Goal: Task Accomplishment & Management: Manage account settings

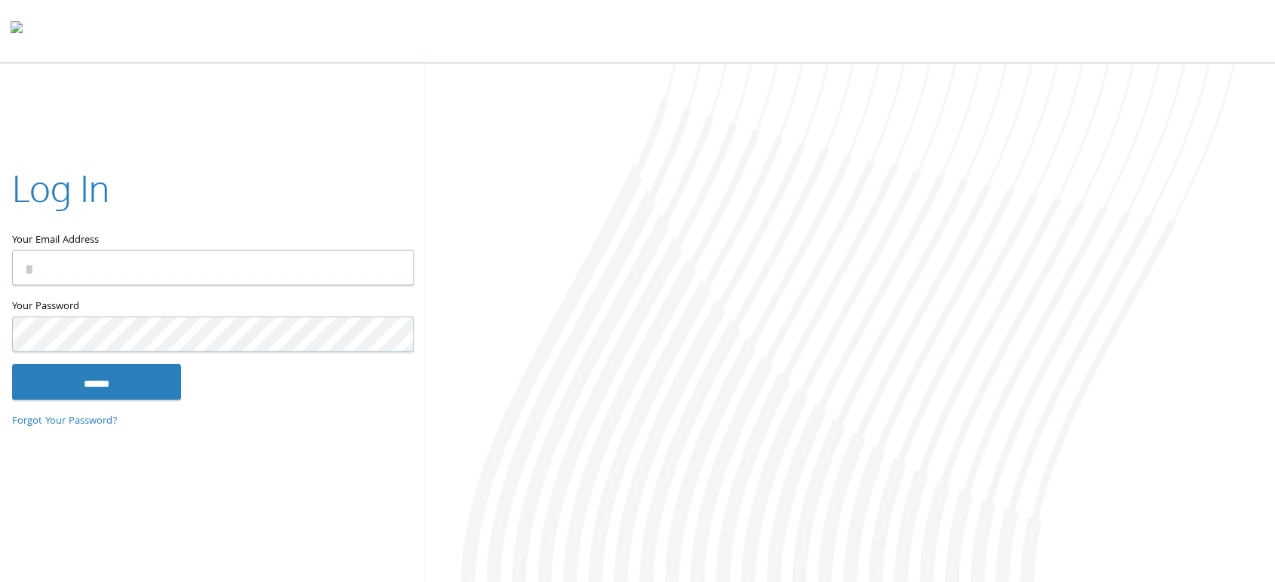
type input "**********"
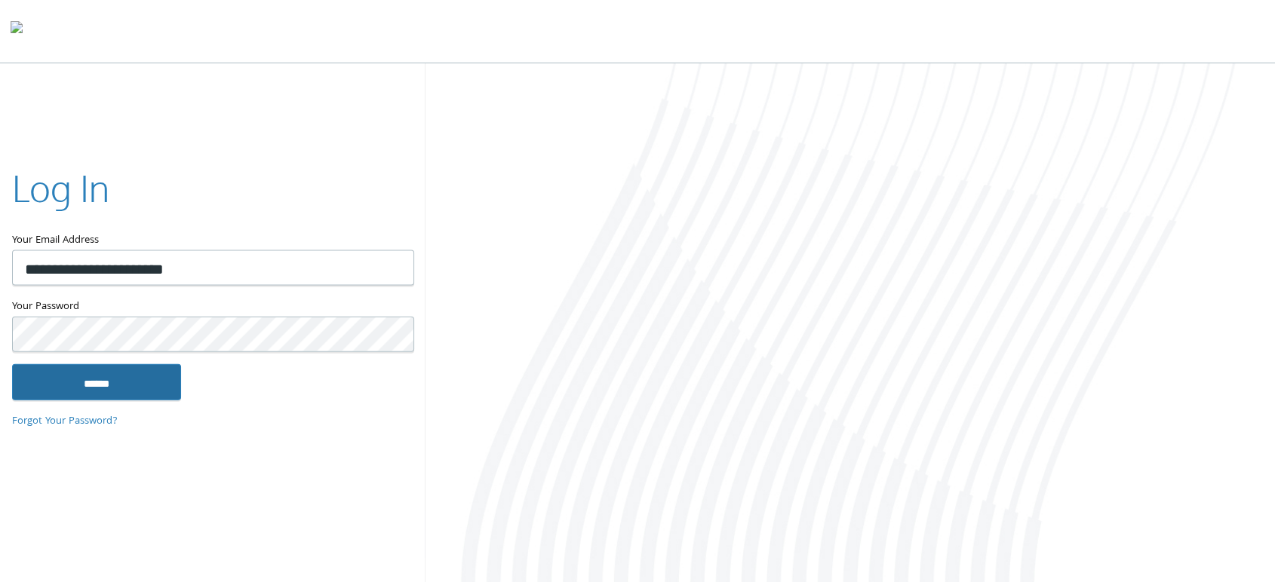
click at [162, 379] on input "******" at bounding box center [96, 382] width 169 height 36
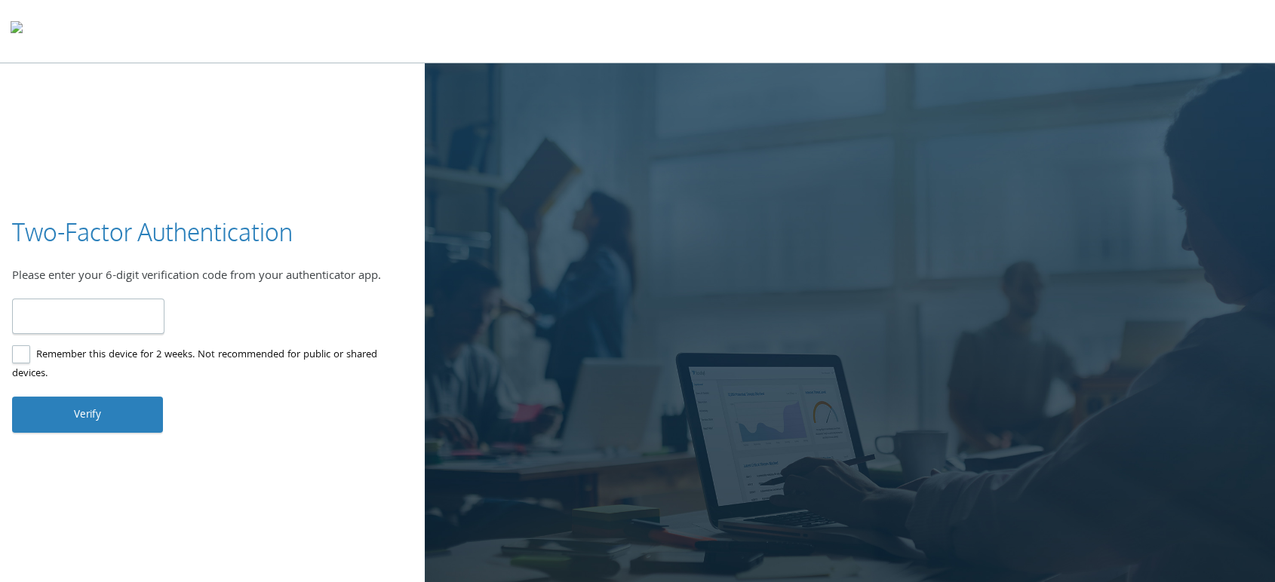
click at [134, 322] on input "number" at bounding box center [88, 316] width 152 height 35
type input "******"
